Goal: Use online tool/utility

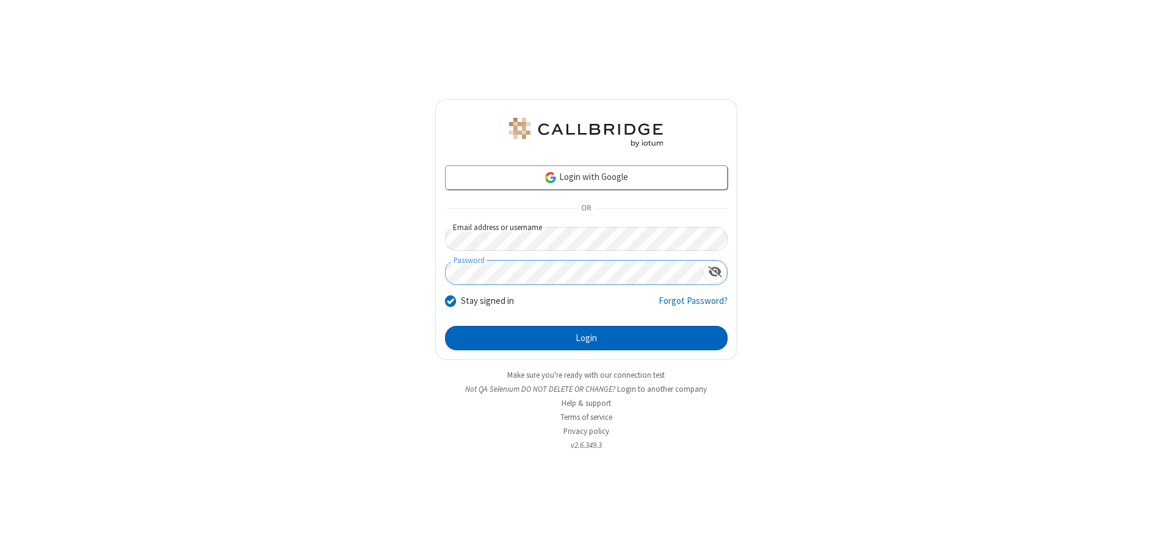
click at [586, 338] on button "Login" at bounding box center [586, 338] width 283 height 24
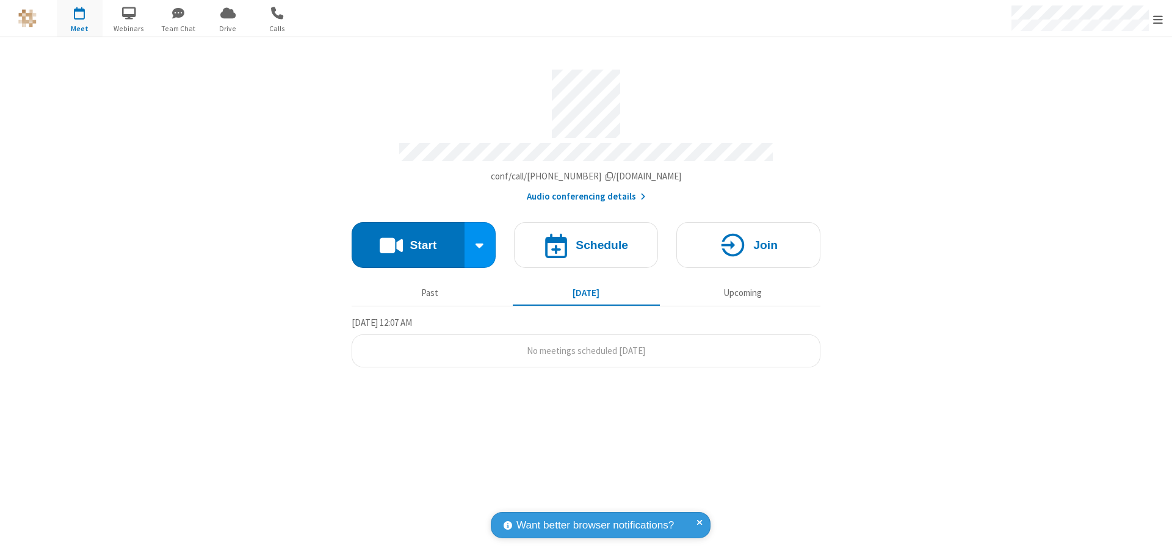
click at [408, 239] on button "Start" at bounding box center [408, 245] width 113 height 46
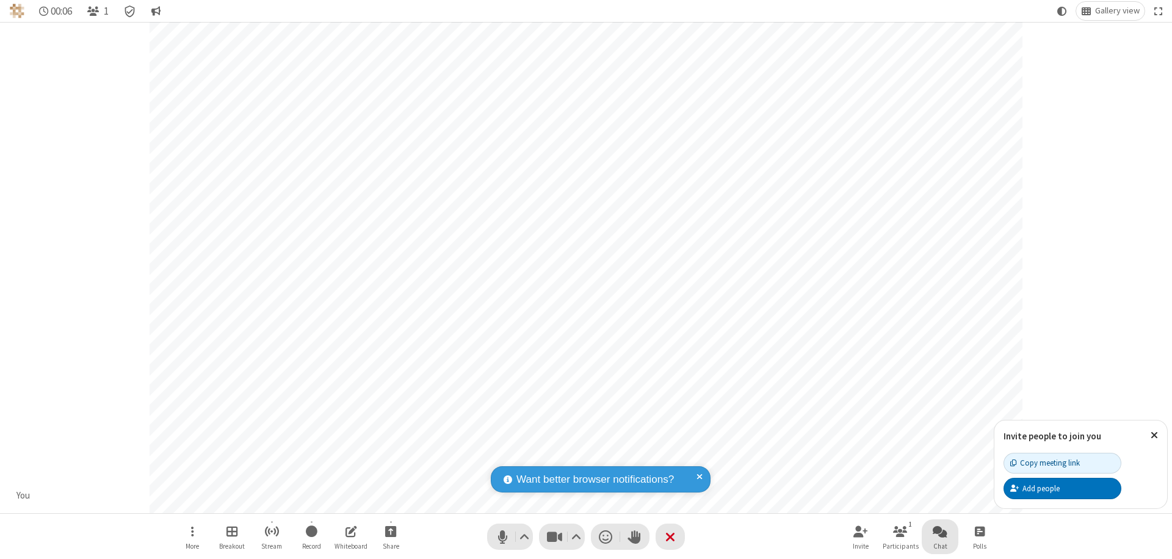
click at [940, 531] on span "Open chat" at bounding box center [940, 531] width 15 height 15
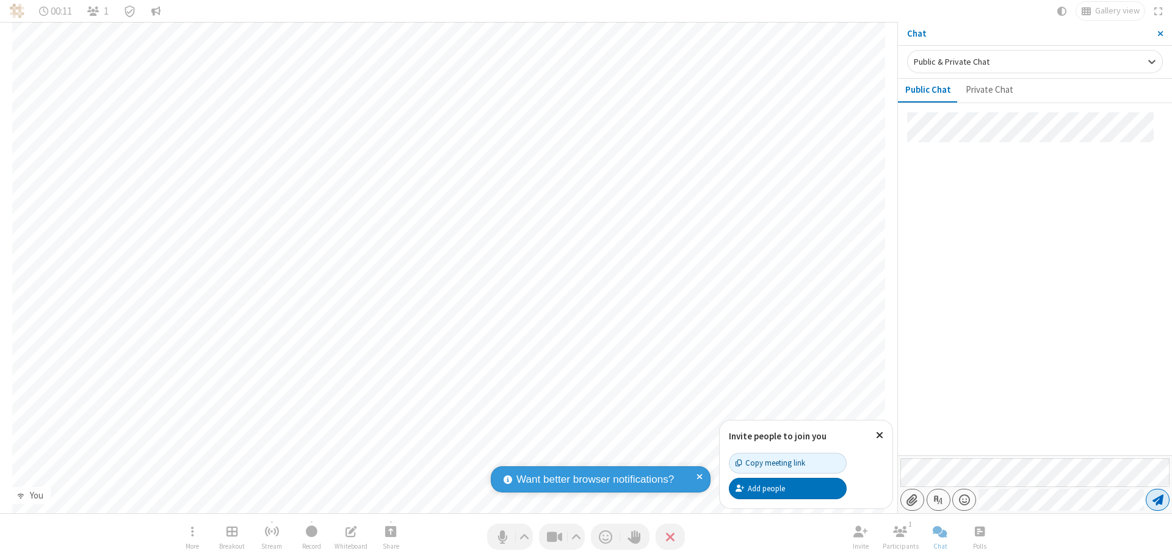
click at [1157, 500] on span "Send message" at bounding box center [1157, 500] width 11 height 12
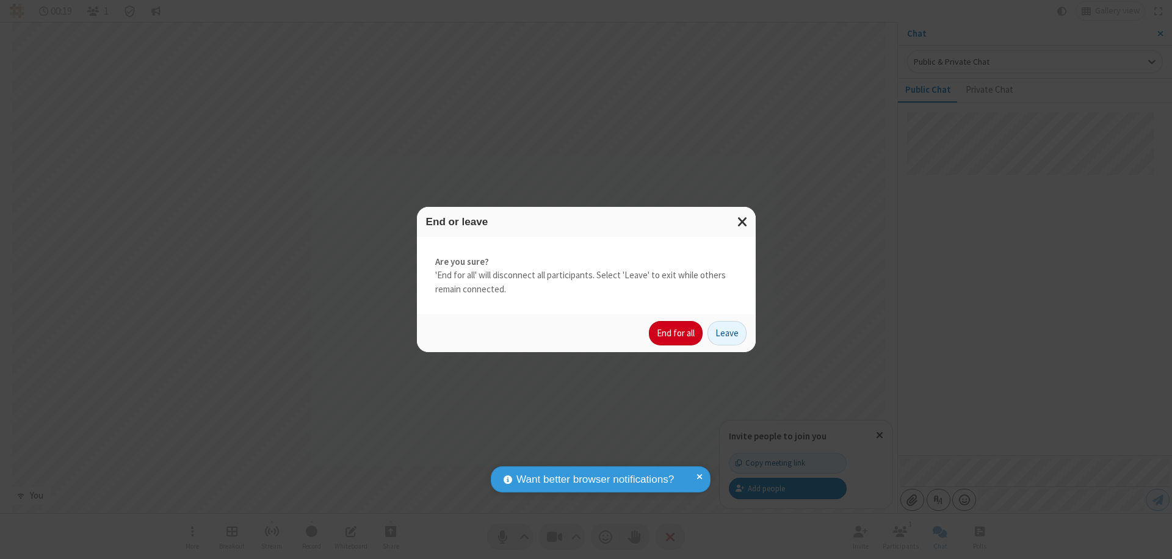
click at [676, 333] on button "End for all" at bounding box center [676, 333] width 54 height 24
